Goal: Task Accomplishment & Management: Use online tool/utility

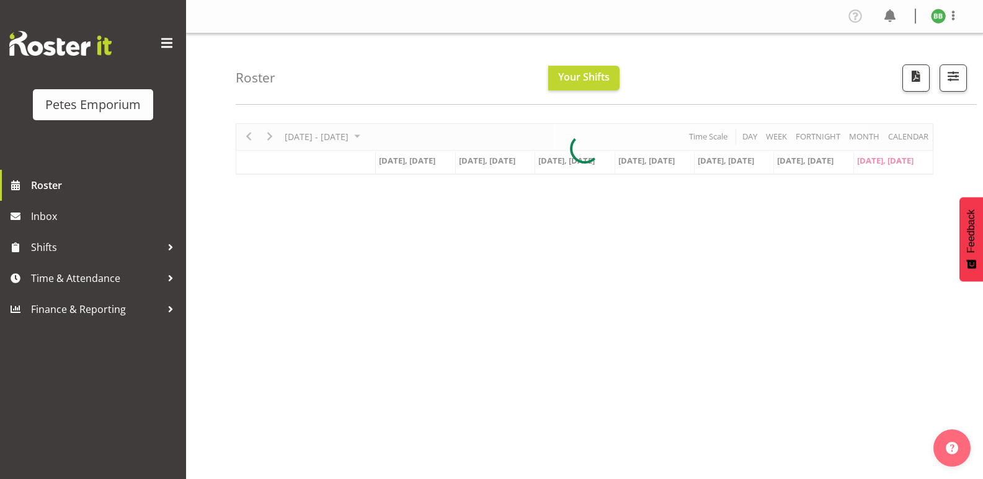
click at [936, 22] on img at bounding box center [938, 16] width 15 height 15
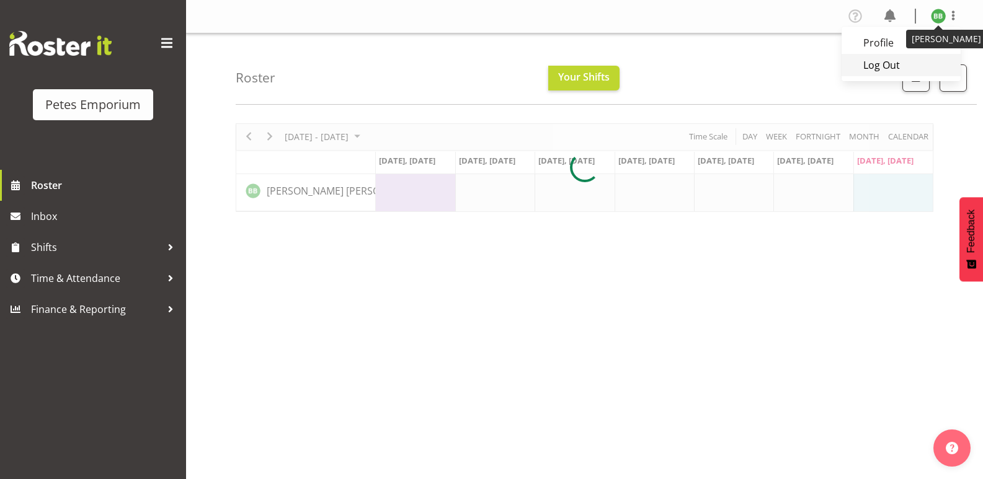
click at [880, 65] on link "Log Out" at bounding box center [900, 65] width 119 height 22
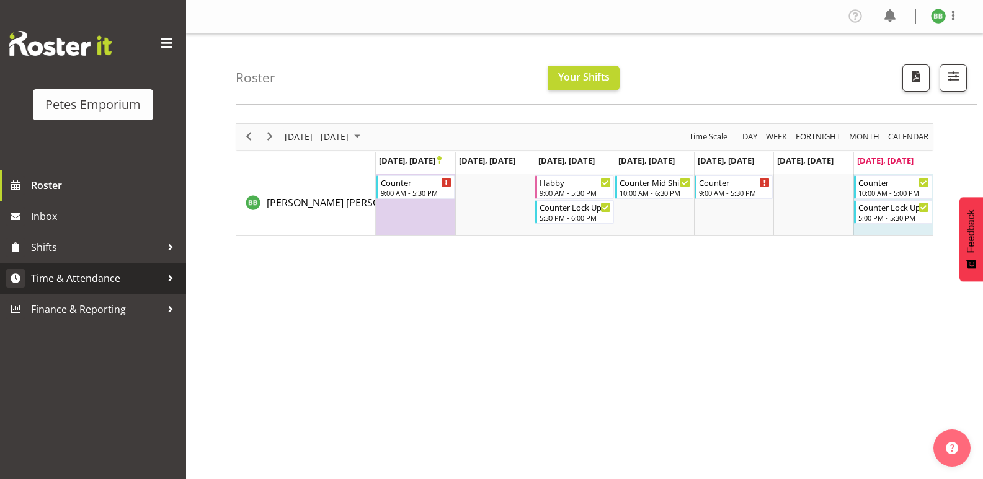
click at [38, 281] on span "Time & Attendance" at bounding box center [96, 278] width 130 height 19
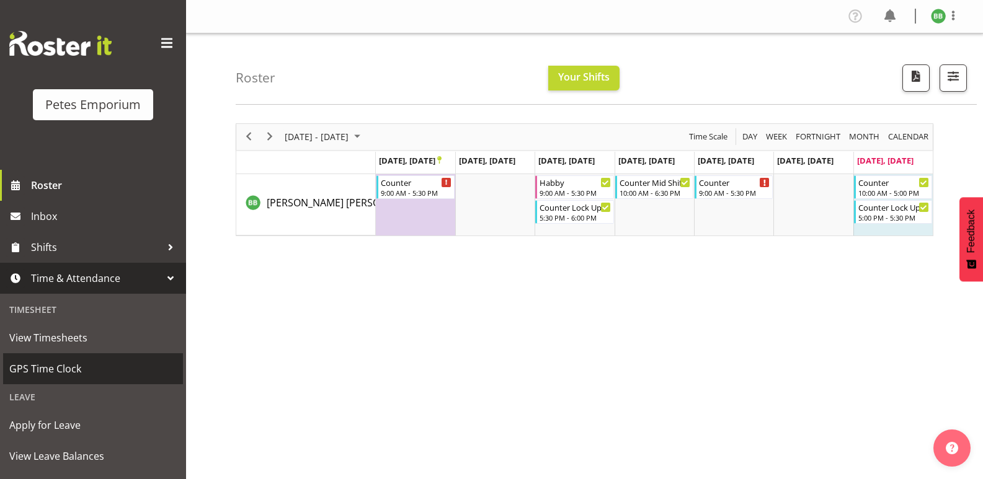
click at [56, 370] on span "GPS Time Clock" at bounding box center [92, 369] width 167 height 19
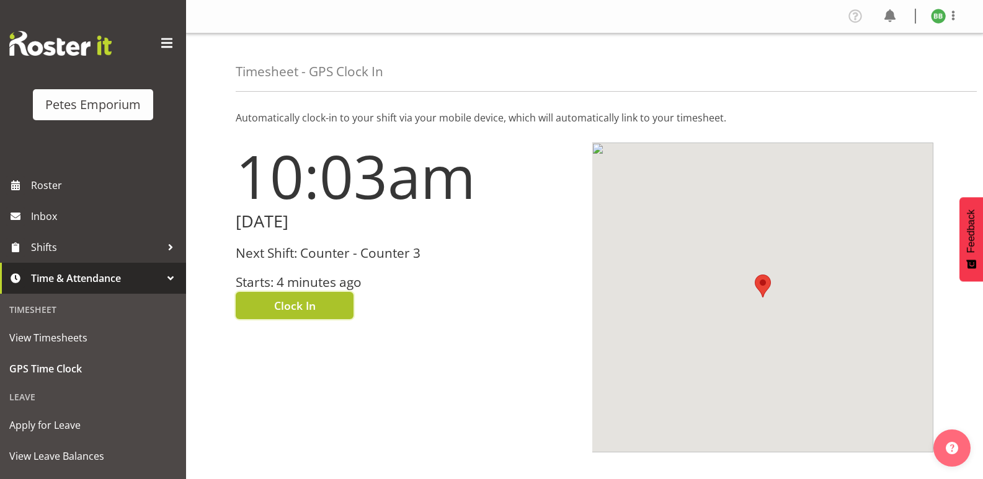
click at [299, 293] on button "Clock In" at bounding box center [295, 305] width 118 height 27
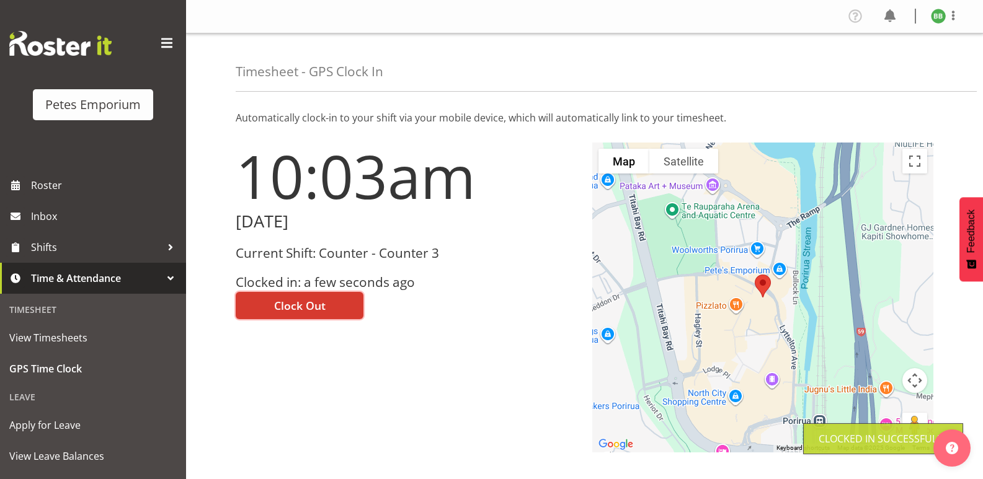
click at [940, 16] on img at bounding box center [938, 16] width 15 height 15
click at [916, 65] on link "Log Out" at bounding box center [900, 65] width 119 height 22
